Goal: Check status: Check status

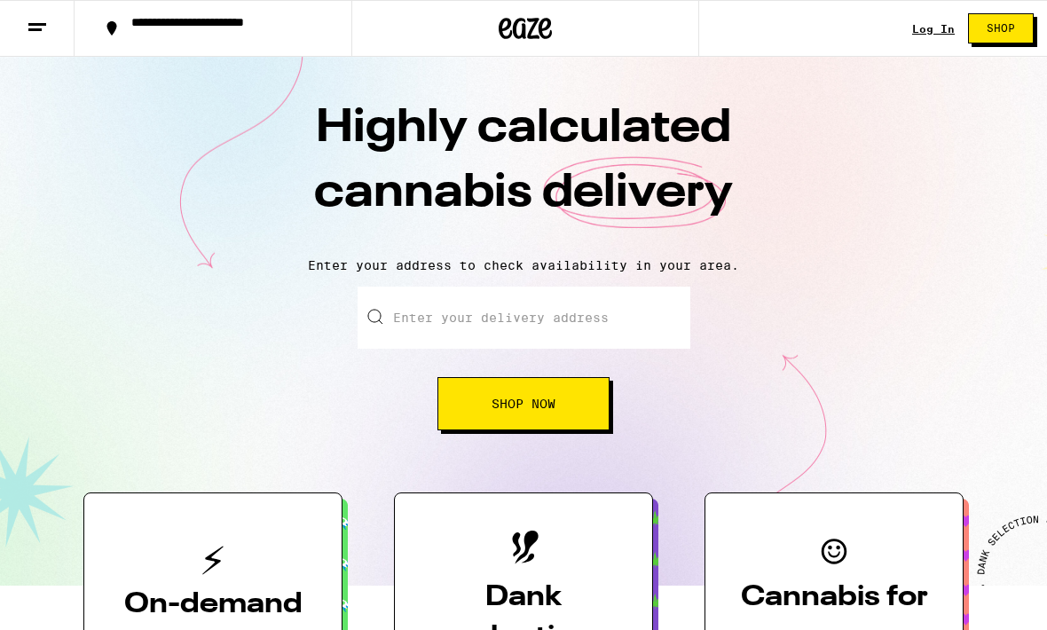
click at [926, 29] on link "Log In" at bounding box center [933, 29] width 43 height 12
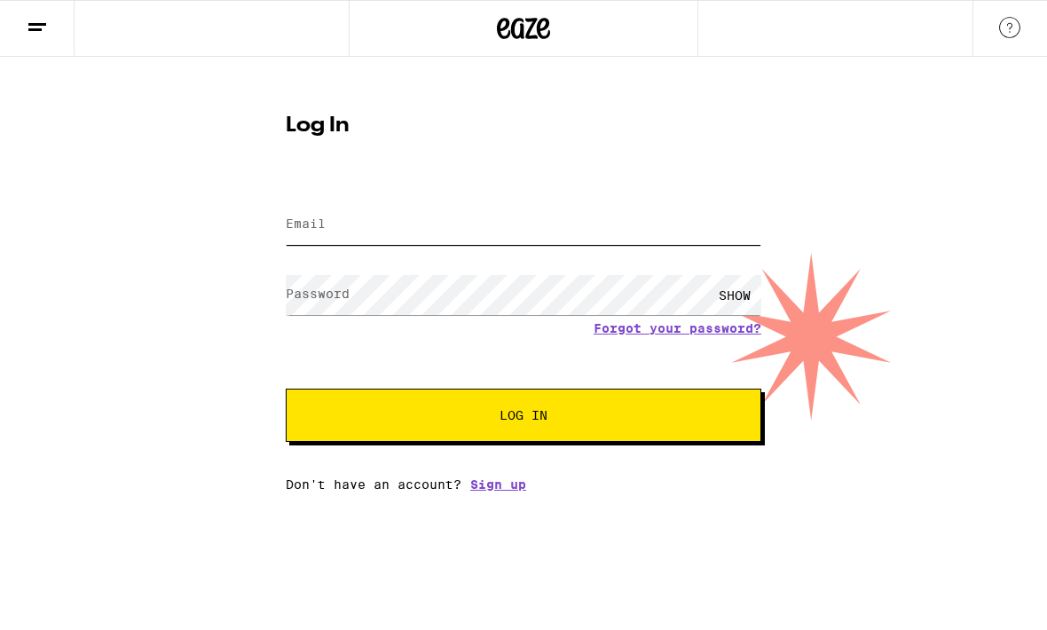
click at [678, 225] on input "Email" at bounding box center [524, 225] width 476 height 40
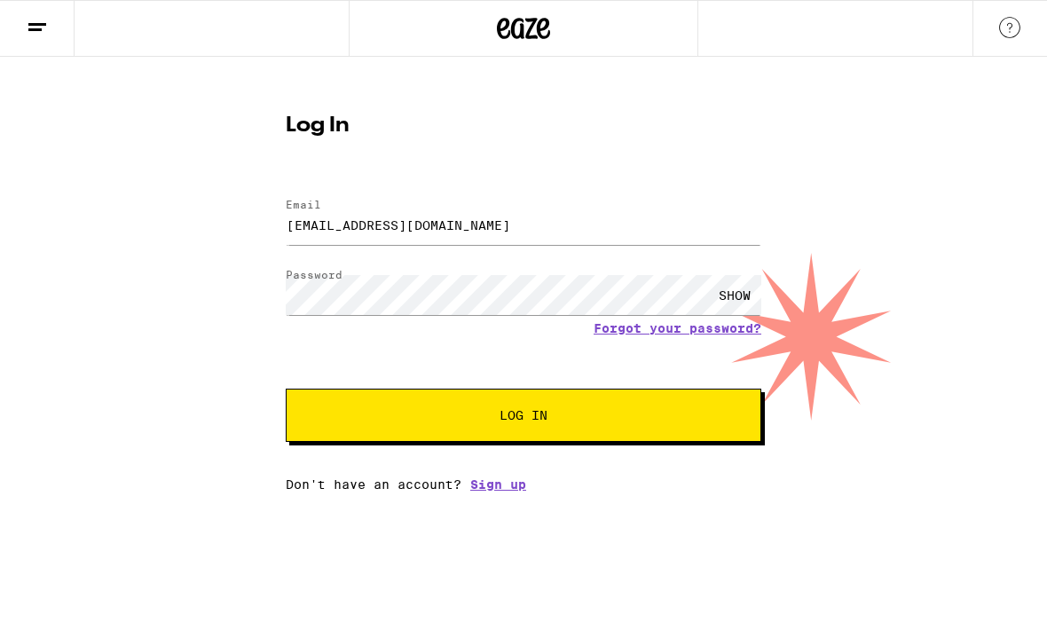
click at [524, 418] on button "Log In" at bounding box center [524, 415] width 476 height 53
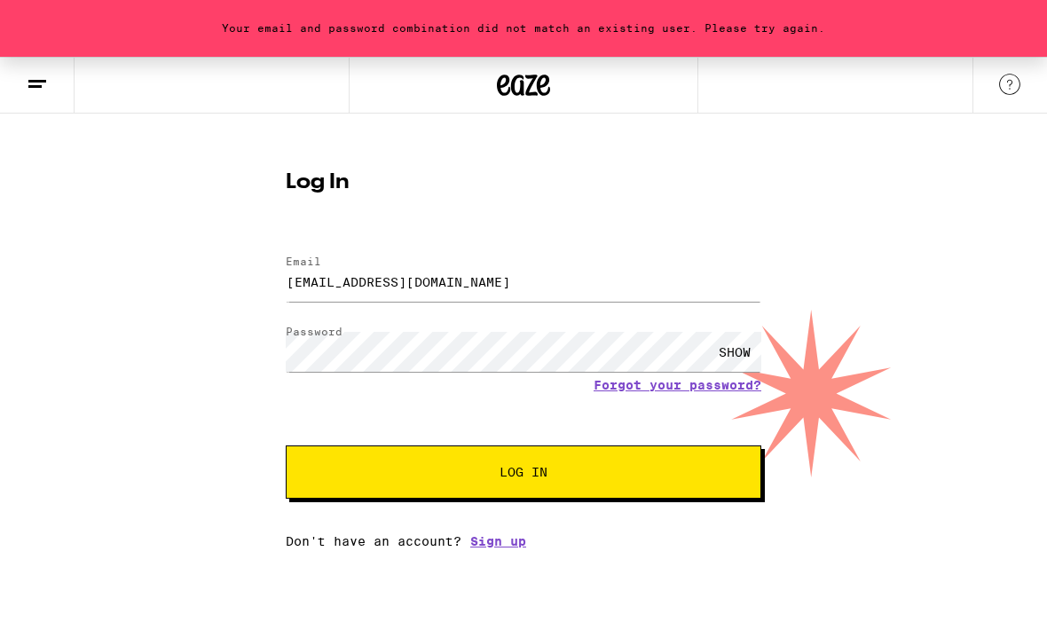
click at [680, 478] on span "Log In" at bounding box center [524, 472] width 332 height 12
click at [564, 289] on input "[EMAIL_ADDRESS][DOMAIN_NAME]" at bounding box center [524, 282] width 476 height 40
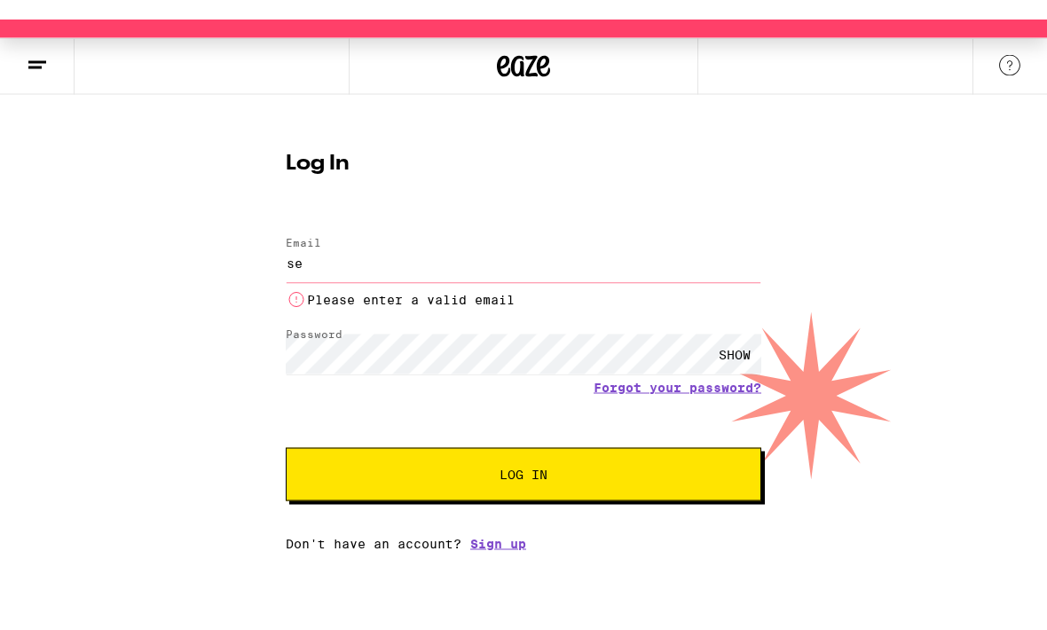
type input "[EMAIL_ADDRESS][DOMAIN_NAME]"
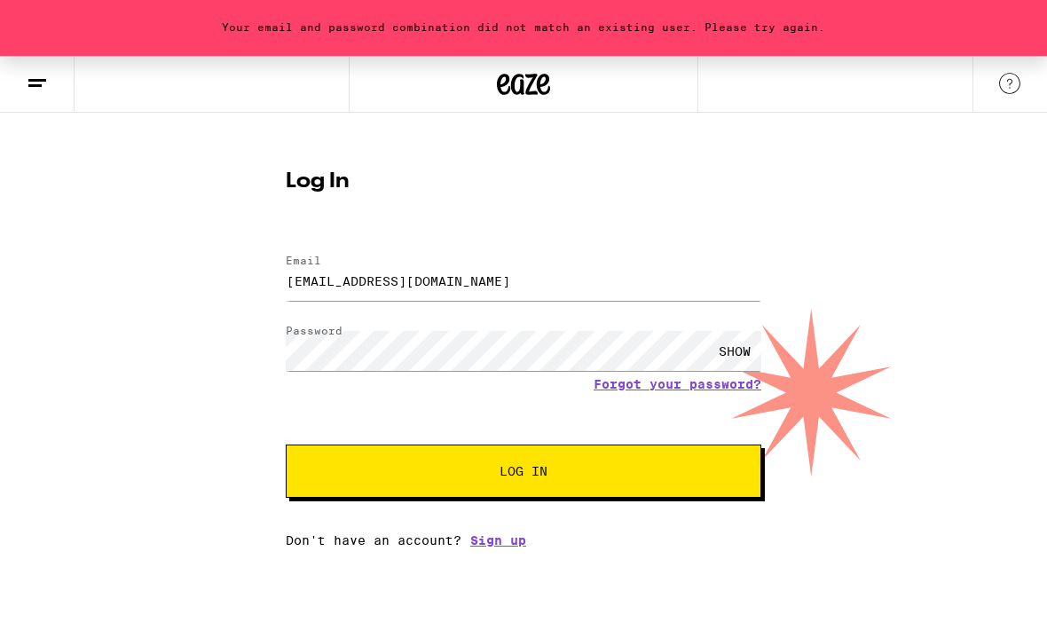
click at [703, 459] on button "Log In" at bounding box center [524, 472] width 476 height 53
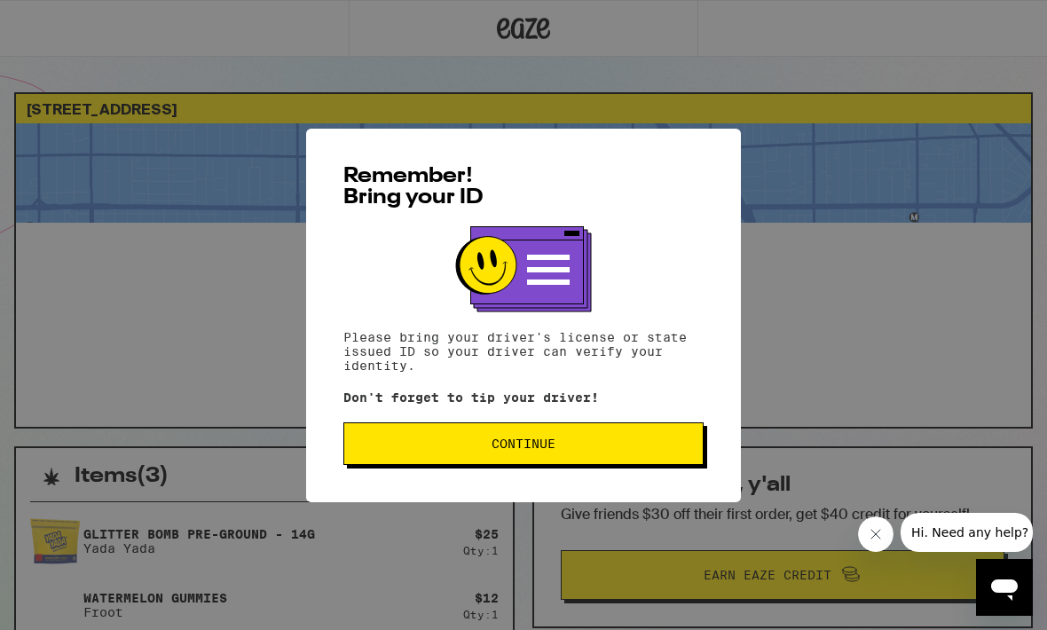
click at [393, 445] on span "Continue" at bounding box center [524, 444] width 330 height 12
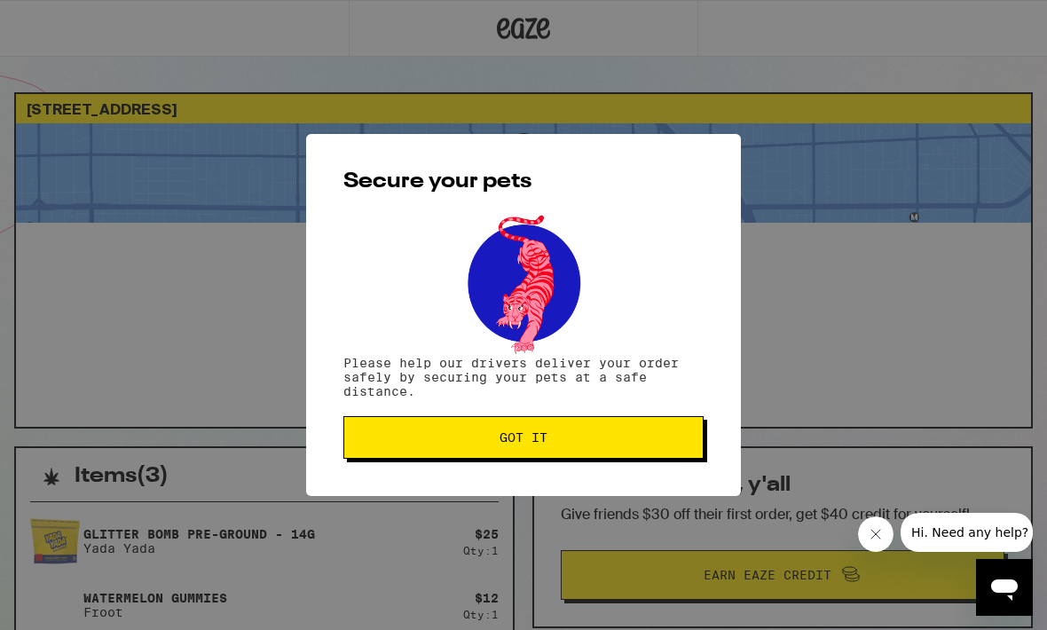
click at [394, 440] on span "Got it" at bounding box center [524, 437] width 330 height 12
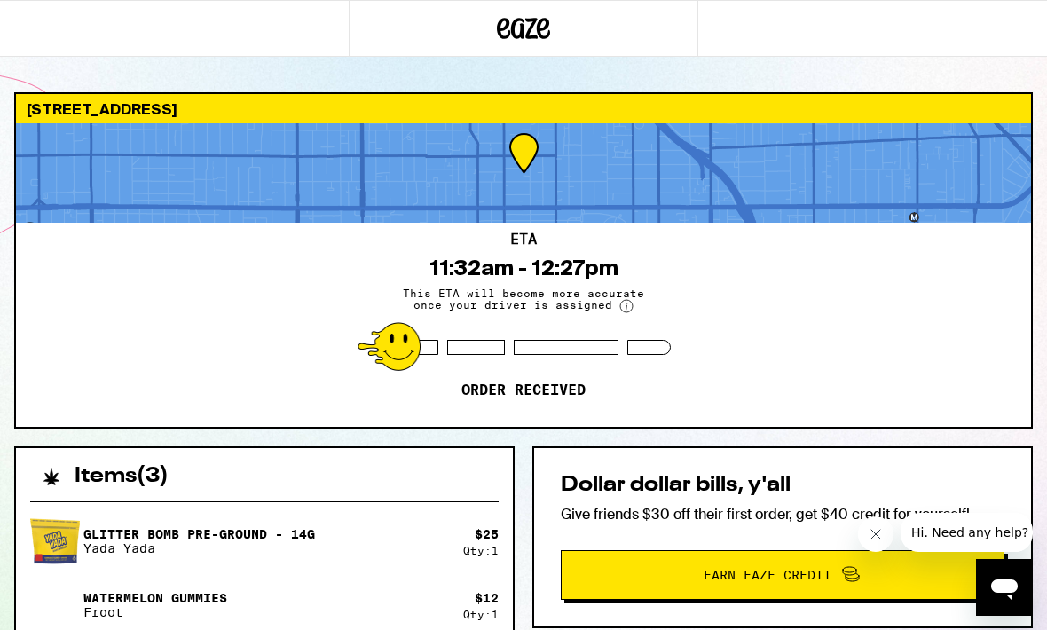
click at [867, 324] on div "ETA 11:32am - 12:27pm This ETA will become more accurate once your driver is as…" at bounding box center [523, 325] width 1015 height 204
